Goal: Find specific page/section: Find specific page/section

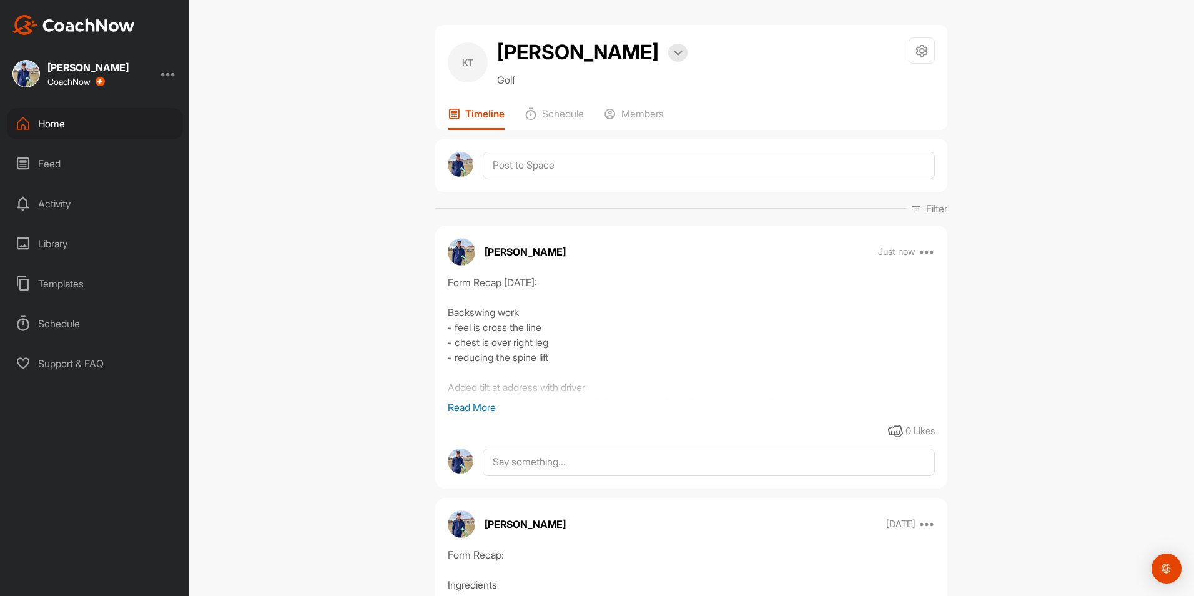
click at [277, 320] on div "KT [PERSON_NAME] Bookings Golf Space Settings Your Notifications Leave Space Ti…" at bounding box center [691, 298] width 1005 height 596
click at [87, 121] on div "Home" at bounding box center [95, 123] width 176 height 31
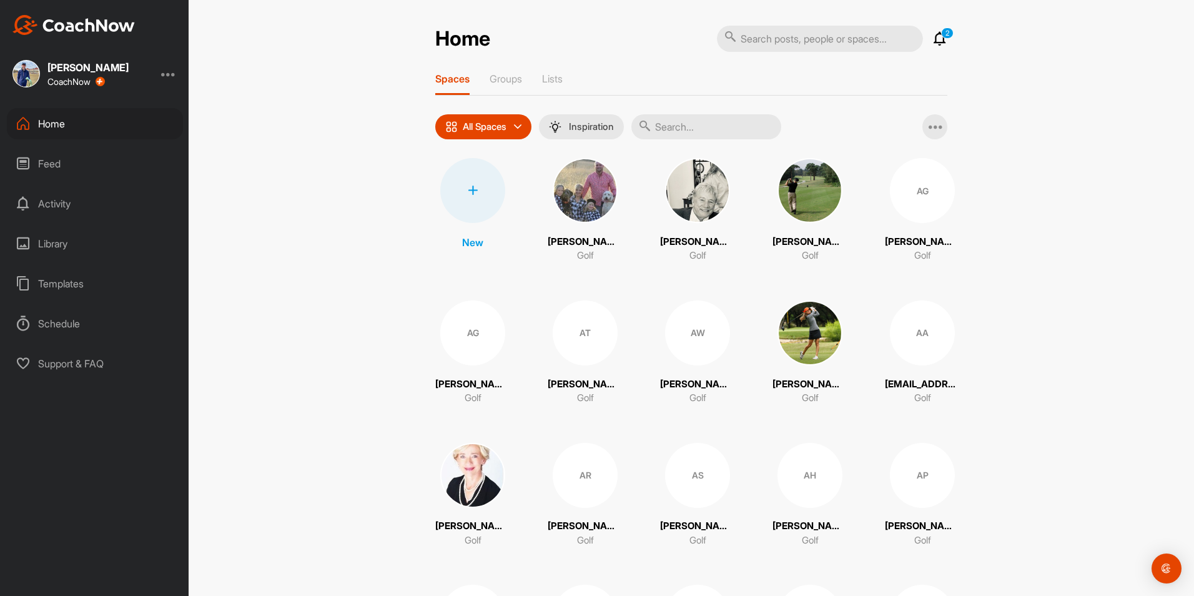
drag, startPoint x: 818, startPoint y: 23, endPoint x: 811, endPoint y: 44, distance: 22.3
click at [816, 27] on div "Home 2 Notifications Invitations This Week [PERSON_NAME] F. posted audio . 2 d …" at bounding box center [691, 298] width 1005 height 596
click at [811, 45] on input "text" at bounding box center [820, 39] width 206 height 26
type input ";"
type input "[PERSON_NAME]"
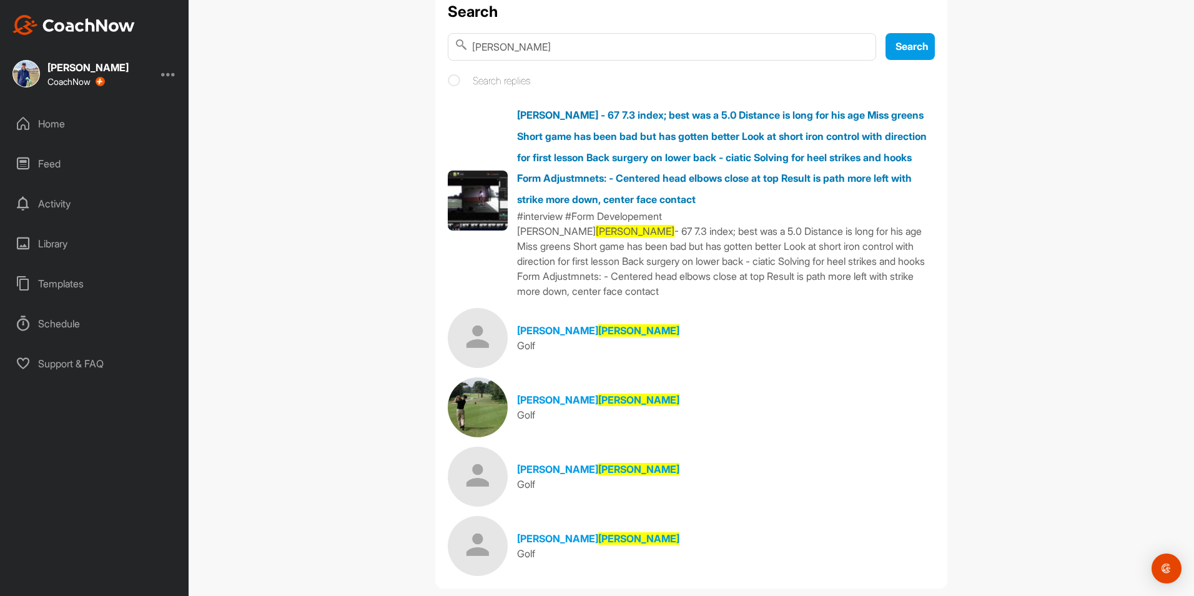
scroll to position [69, 0]
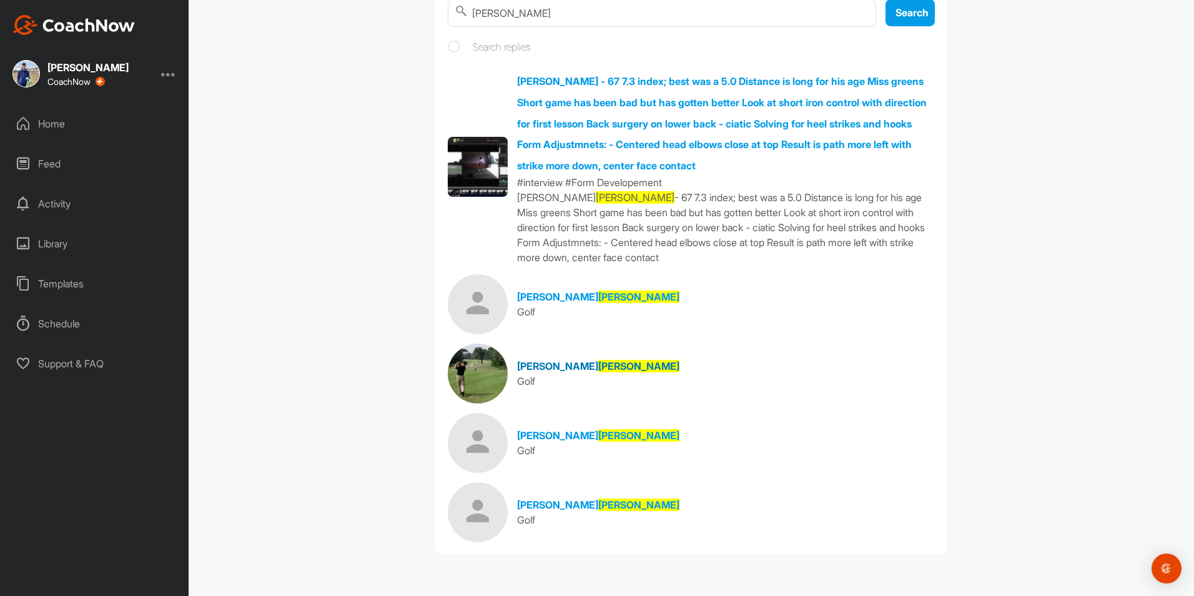
click at [510, 360] on link "[PERSON_NAME] Golf" at bounding box center [691, 373] width 487 height 60
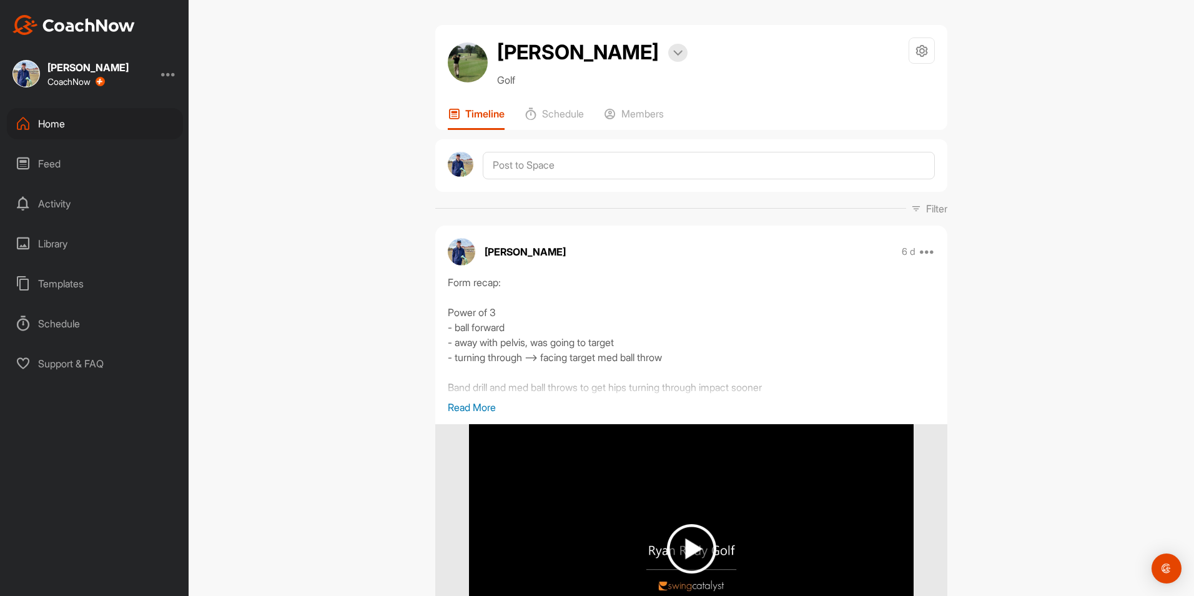
click at [473, 412] on p "Read More" at bounding box center [691, 407] width 487 height 15
